Goal: Information Seeking & Learning: Learn about a topic

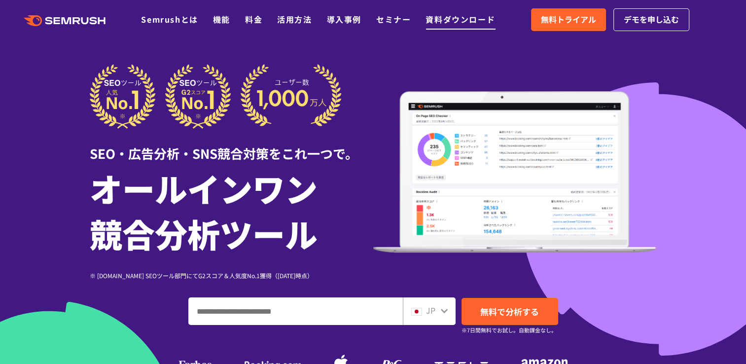
click at [462, 25] on link "資料ダウンロード" at bounding box center [461, 19] width 70 height 12
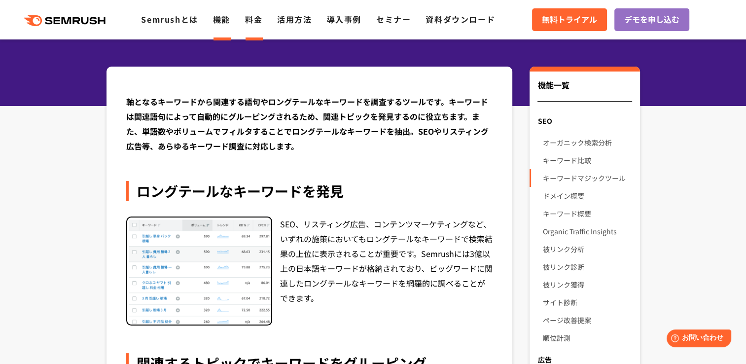
click at [255, 17] on link "料金" at bounding box center [253, 19] width 17 height 12
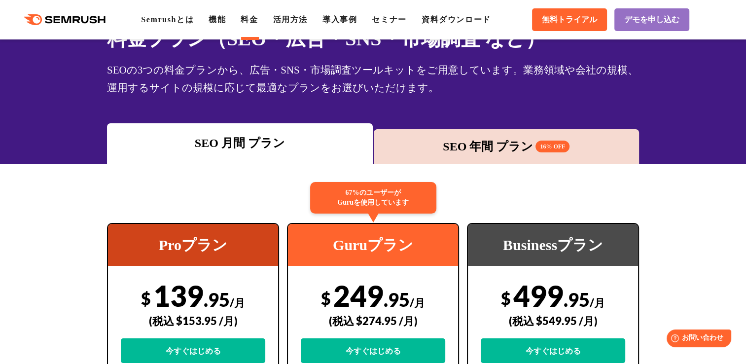
scroll to position [59, 0]
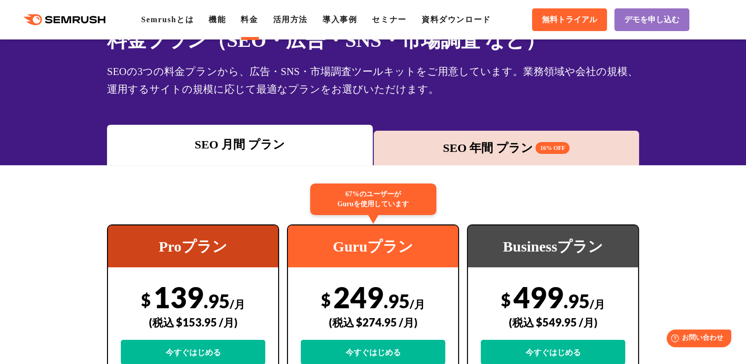
click at [425, 142] on div "SEO 年間 プラン 16% OFF" at bounding box center [507, 148] width 256 height 18
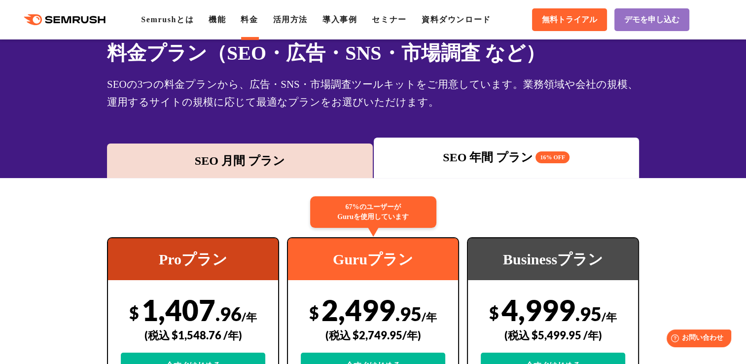
scroll to position [39, 0]
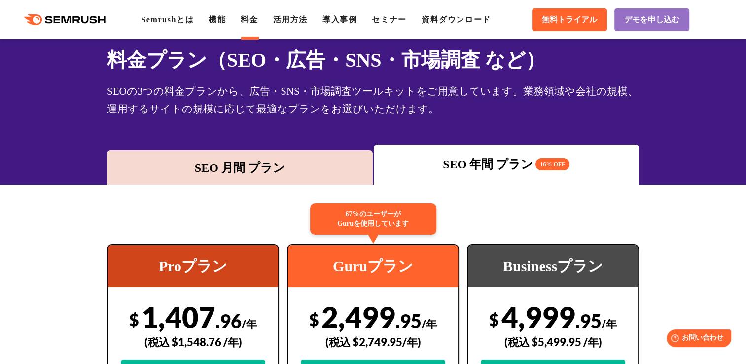
click at [286, 163] on div "SEO 月間 プラン" at bounding box center [240, 168] width 256 height 18
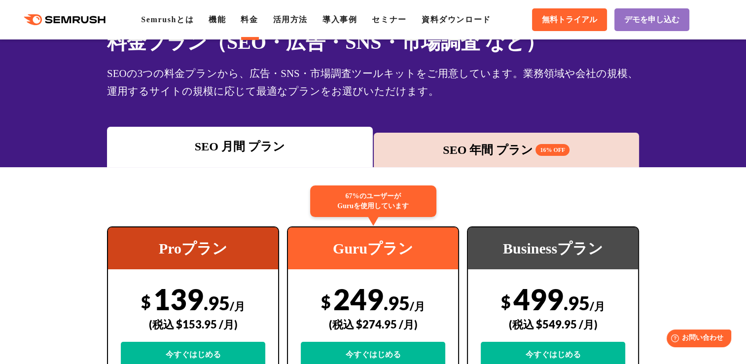
scroll to position [59, 0]
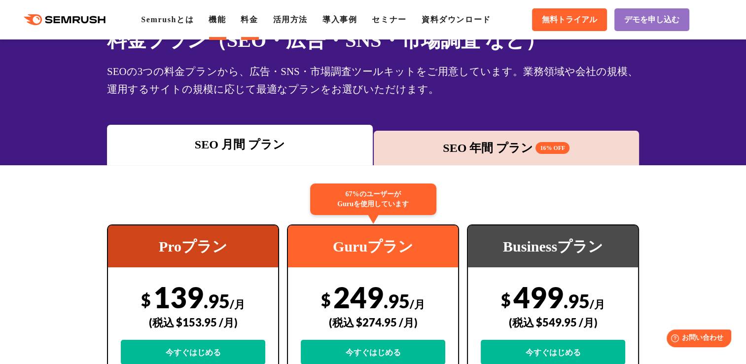
click at [225, 21] on link "機能" at bounding box center [217, 19] width 17 height 8
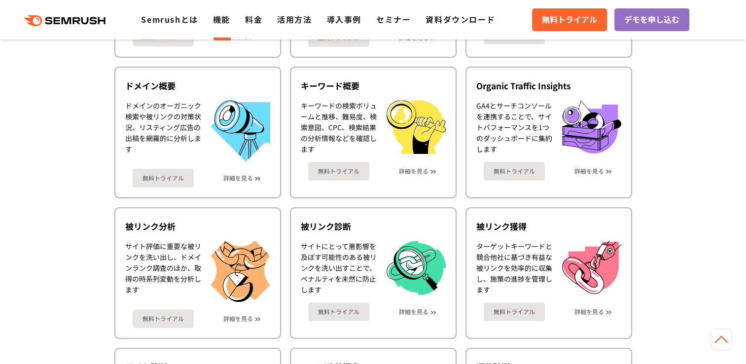
scroll to position [414, 0]
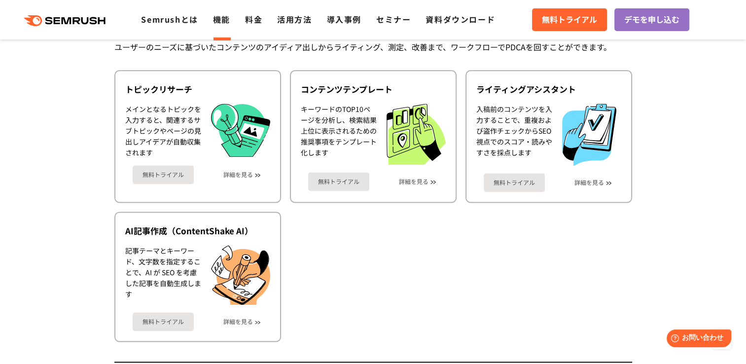
scroll to position [1322, 0]
